Goal: Information Seeking & Learning: Understand process/instructions

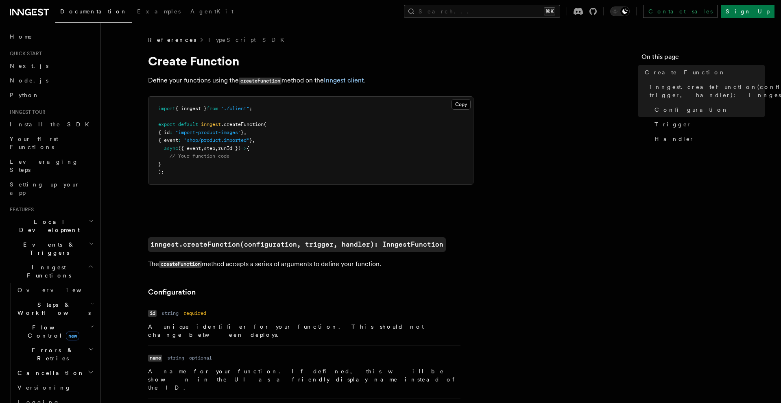
click at [238, 147] on span "runId })" at bounding box center [229, 149] width 23 height 6
copy span "runId"
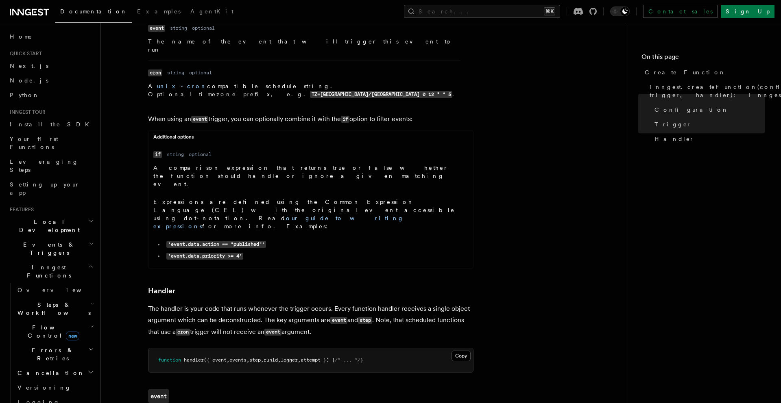
scroll to position [1641, 0]
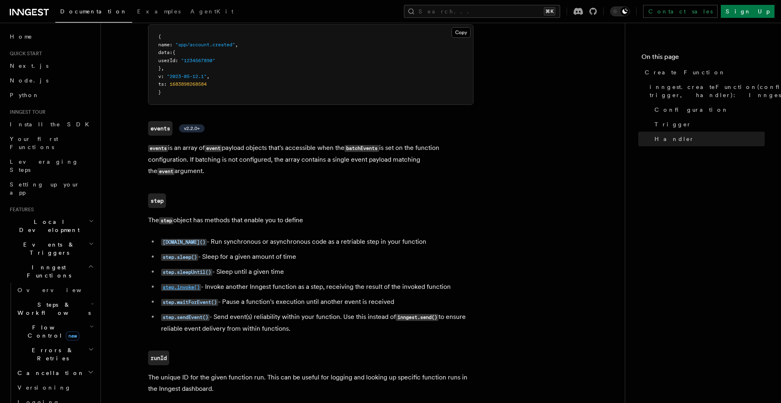
click at [168, 284] on code "step.invoke()" at bounding box center [181, 287] width 40 height 7
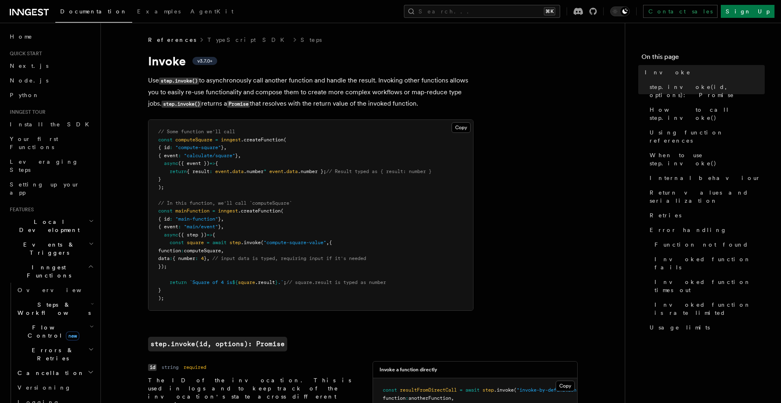
click at [212, 188] on pre "// Some function we'll call const computeSquare = inngest .createFunction ( { i…" at bounding box center [310, 215] width 325 height 191
drag, startPoint x: 269, startPoint y: 243, endPoint x: 328, endPoint y: 241, distance: 58.6
click at [326, 241] on span ""compute-square-value"" at bounding box center [295, 243] width 63 height 6
copy span "compute-square-value"
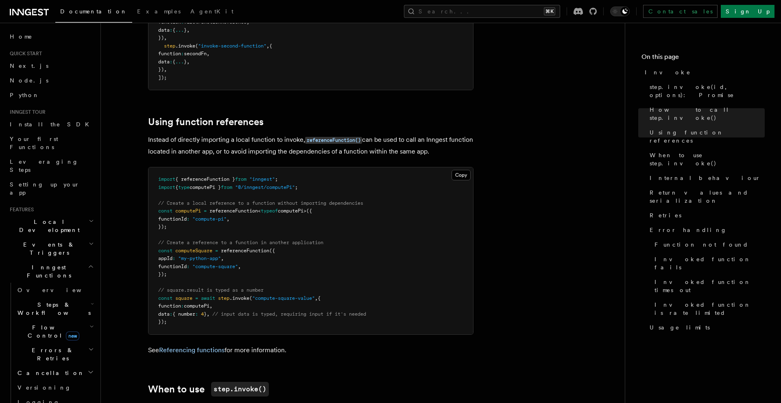
scroll to position [42, 0]
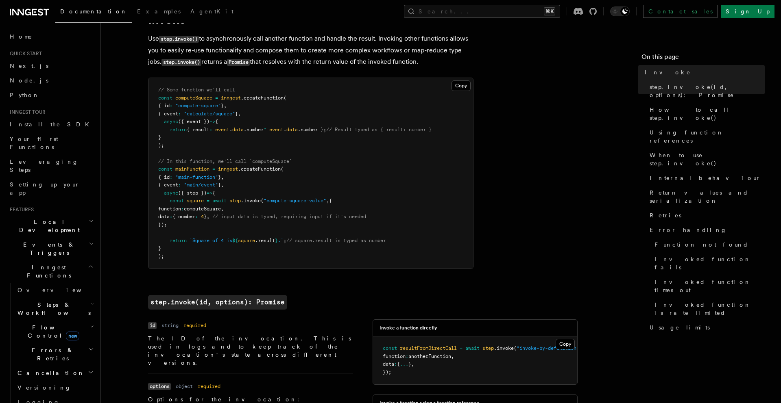
click at [263, 185] on pre "// Some function we'll call const computeSquare = inngest .createFunction ( { i…" at bounding box center [310, 173] width 325 height 191
click at [266, 189] on pre "// Some function we'll call const computeSquare = inngest .createFunction ( { i…" at bounding box center [310, 173] width 325 height 191
click at [221, 211] on span "computeSquare" at bounding box center [202, 209] width 37 height 6
click at [219, 208] on span "computeSquare" at bounding box center [202, 209] width 37 height 6
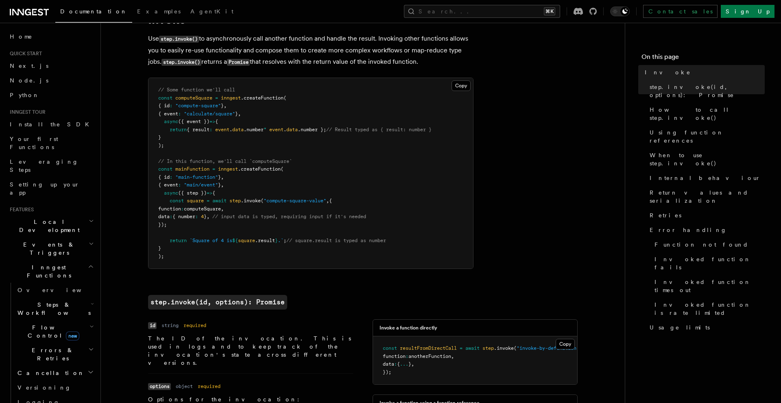
drag, startPoint x: 187, startPoint y: 224, endPoint x: 165, endPoint y: 204, distance: 29.4
click at [165, 204] on pre "// Some function we'll call const computeSquare = inngest .createFunction ( { i…" at bounding box center [310, 173] width 325 height 191
copy code "const square = await step .invoke ( "compute-square-value" , { function : compu…"
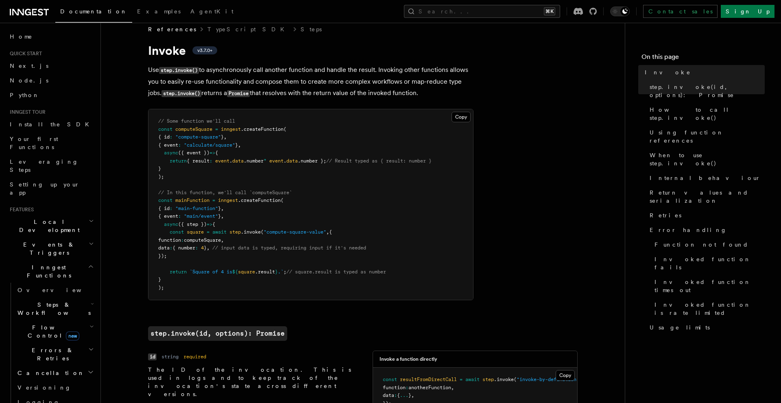
scroll to position [4, 0]
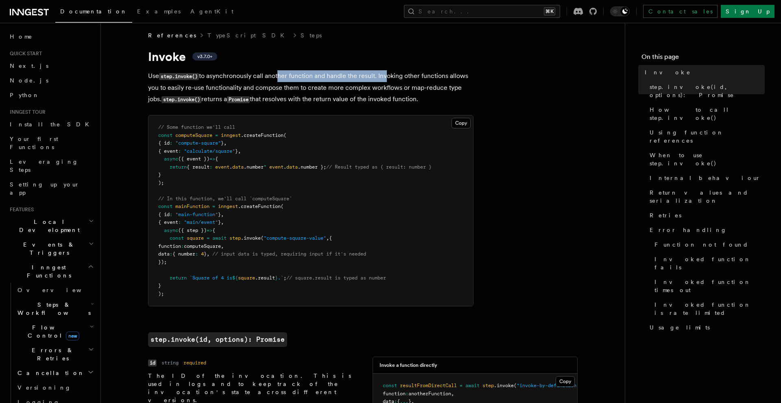
drag, startPoint x: 279, startPoint y: 78, endPoint x: 386, endPoint y: 77, distance: 107.0
click at [386, 77] on p "Use step.invoke() to asynchronously call another function and handle the result…" at bounding box center [310, 87] width 325 height 35
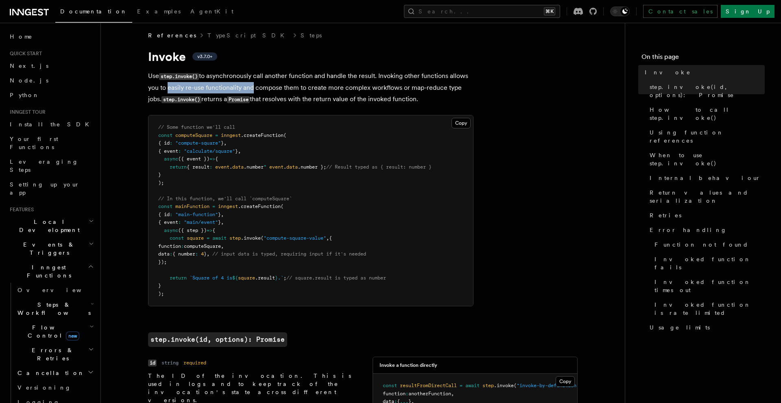
drag, startPoint x: 164, startPoint y: 87, endPoint x: 248, endPoint y: 84, distance: 84.3
click at [249, 84] on p "Use step.invoke() to asynchronously call another function and handle the result…" at bounding box center [310, 87] width 325 height 35
click at [252, 87] on p "Use step.invoke() to asynchronously call another function and handle the result…" at bounding box center [310, 87] width 325 height 35
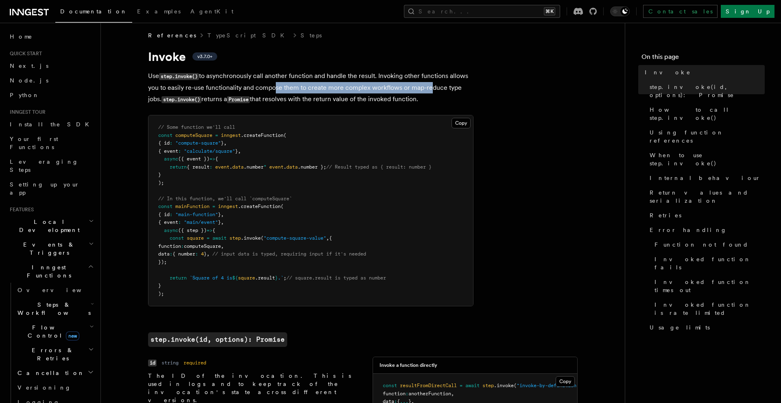
drag, startPoint x: 272, startPoint y: 87, endPoint x: 427, endPoint y: 85, distance: 155.4
click at [427, 85] on p "Use step.invoke() to asynchronously call another function and handle the result…" at bounding box center [310, 87] width 325 height 35
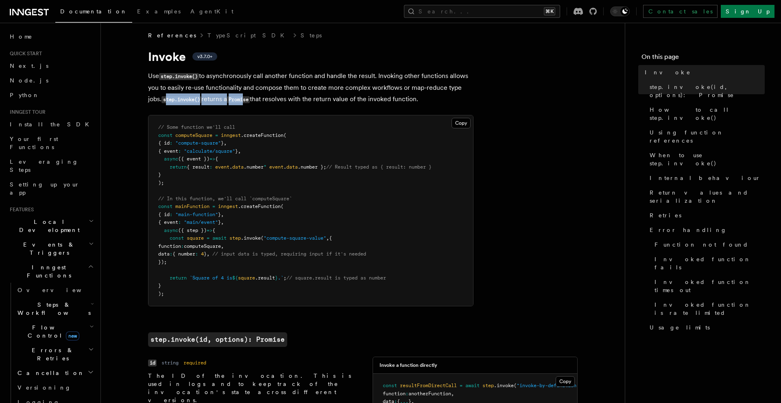
drag, startPoint x: 168, startPoint y: 103, endPoint x: 246, endPoint y: 102, distance: 78.5
click at [248, 102] on p "Use step.invoke() to asynchronously call another function and handle the result…" at bounding box center [310, 87] width 325 height 35
click at [339, 98] on p "Use step.invoke() to asynchronously call another function and handle the result…" at bounding box center [310, 87] width 325 height 35
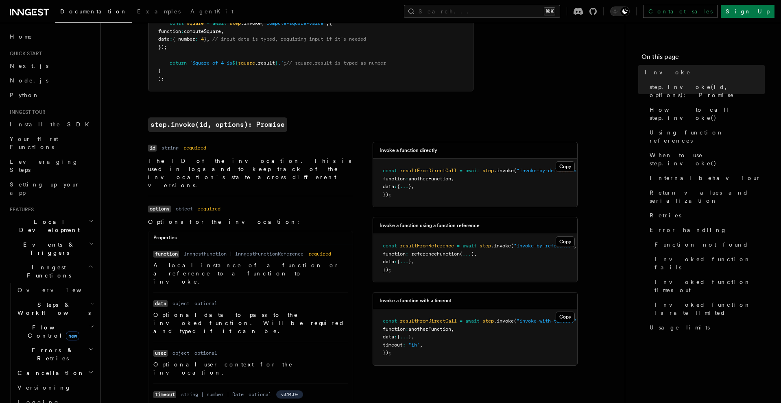
scroll to position [199, 0]
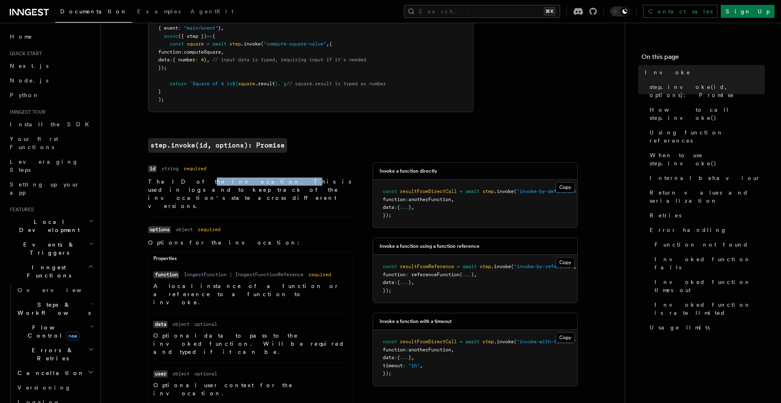
drag, startPoint x: 175, startPoint y: 185, endPoint x: 213, endPoint y: 184, distance: 37.4
click at [214, 185] on p "The ID of the invocation. This is used in logs and to keep track of the invocat…" at bounding box center [250, 194] width 205 height 33
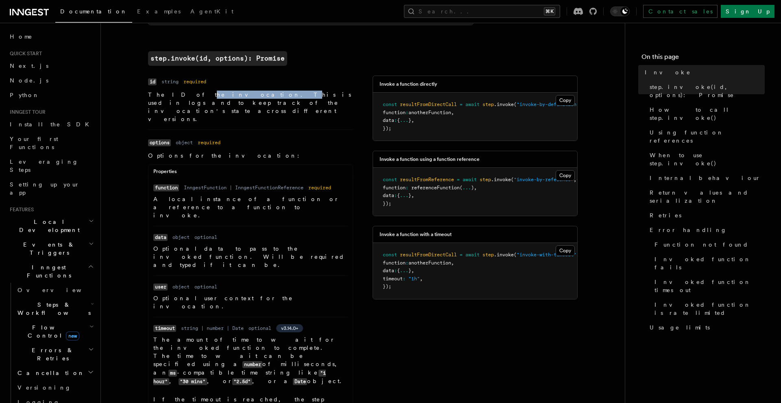
scroll to position [288, 0]
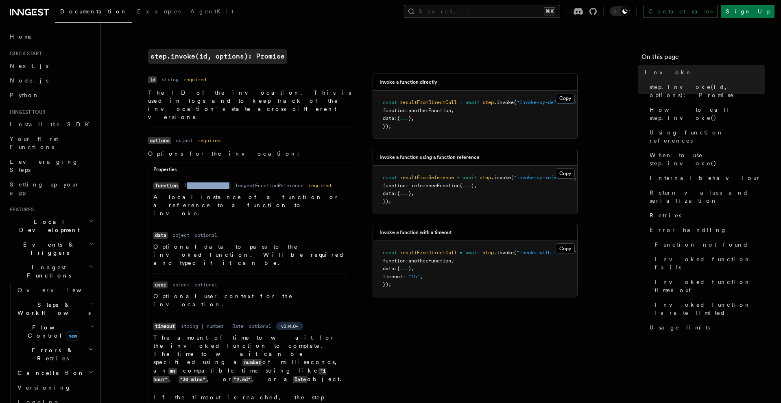
drag, startPoint x: 189, startPoint y: 170, endPoint x: 231, endPoint y: 170, distance: 42.3
click at [231, 183] on dd "InngestFunction | InngestFunctionReference" at bounding box center [244, 186] width 120 height 7
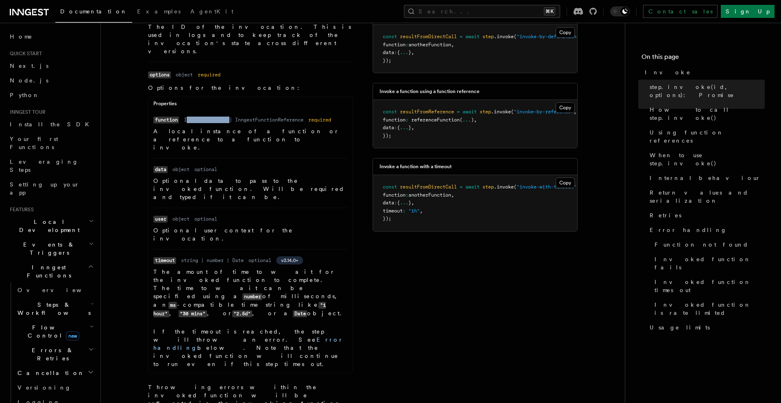
scroll to position [352, 0]
click at [254, 101] on div "Properties Name function Type InngestFunction | InngestFunctionReference Requir…" at bounding box center [250, 236] width 205 height 277
click at [254, 118] on dd "InngestFunction | InngestFunctionReference" at bounding box center [244, 121] width 120 height 7
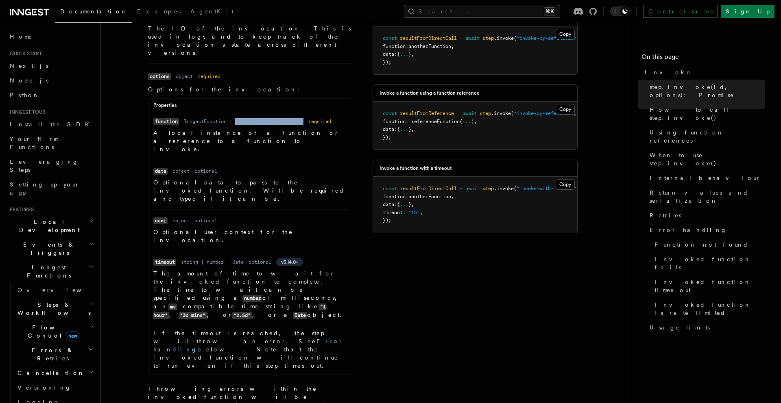
copy dd "InngestFunctionReference"
click at [451, 121] on span "referenceFunction" at bounding box center [435, 122] width 48 height 6
click at [293, 118] on dd "InngestFunction | InngestFunctionReference" at bounding box center [244, 121] width 120 height 7
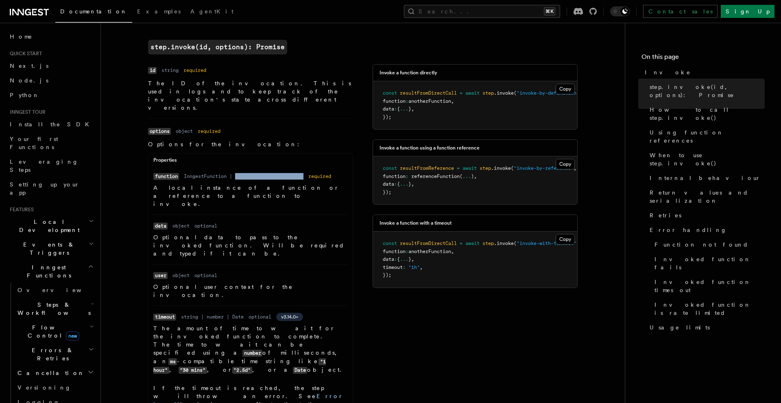
scroll to position [296, 0]
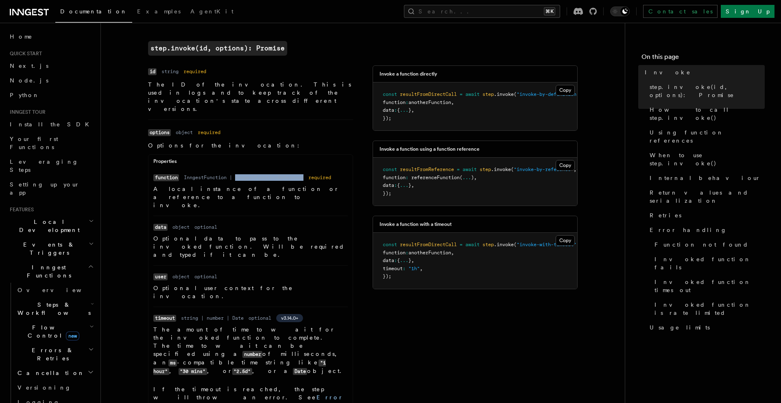
drag, startPoint x: 138, startPoint y: 38, endPoint x: 241, endPoint y: 341, distance: 319.7
copy article "step.invoke(id, options): Promise Name id Type string Required required Descrip…"
